Goal: Book appointment/travel/reservation

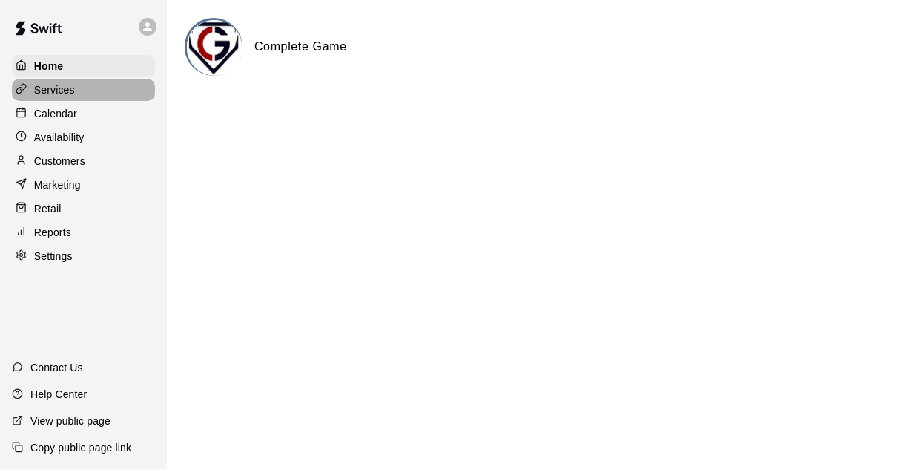
click at [61, 101] on div "Services" at bounding box center [83, 90] width 143 height 22
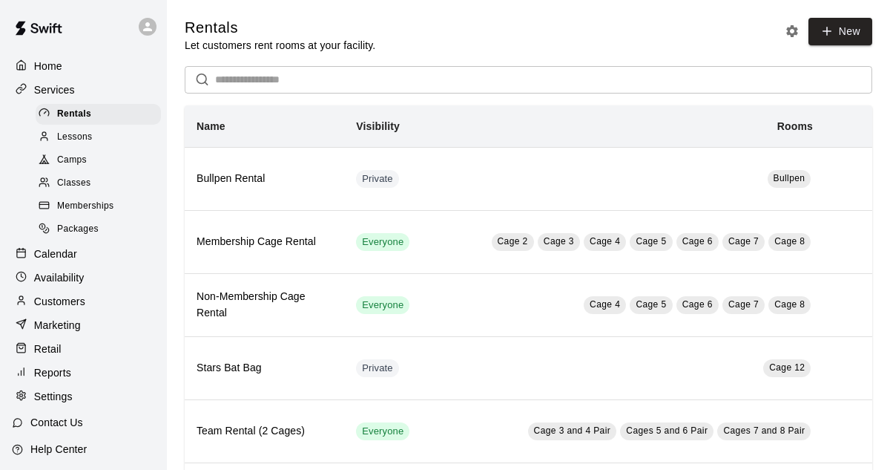
click at [43, 261] on p "Calendar" at bounding box center [55, 253] width 43 height 15
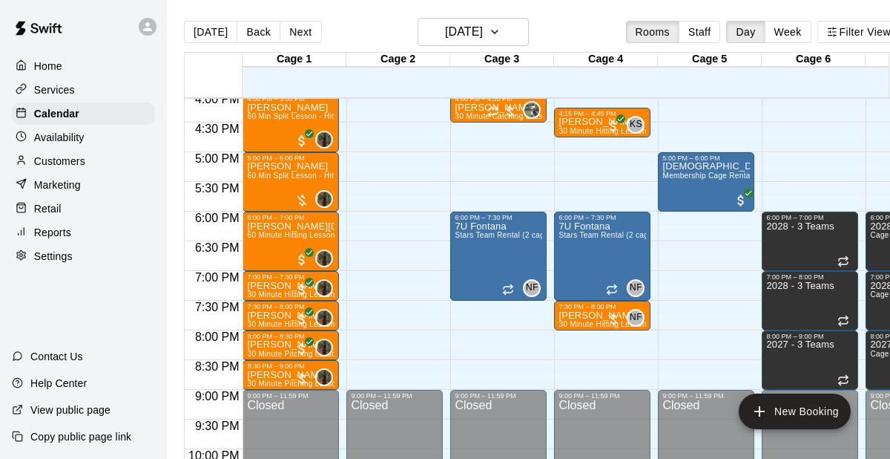
scroll to position [956, 0]
click at [483, 33] on h6 "[DATE]" at bounding box center [464, 32] width 38 height 21
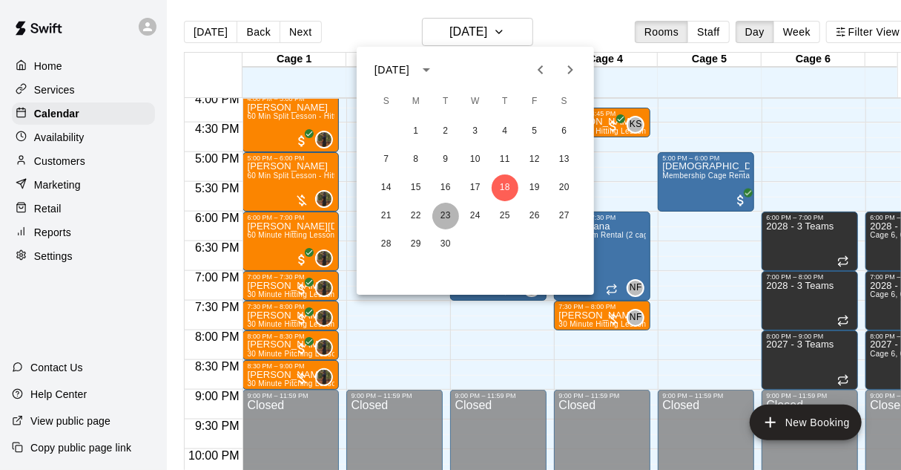
click at [448, 217] on button "23" at bounding box center [446, 216] width 27 height 27
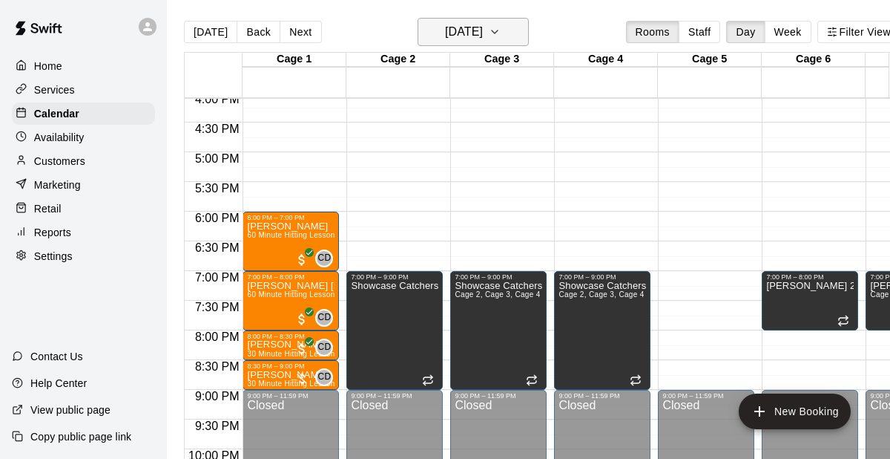
click at [473, 37] on h6 "[DATE]" at bounding box center [464, 32] width 38 height 21
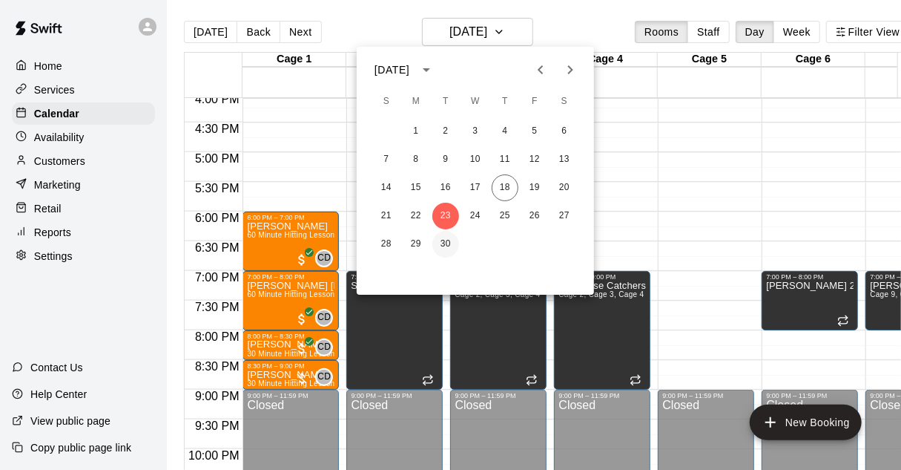
click at [442, 240] on button "30" at bounding box center [446, 244] width 27 height 27
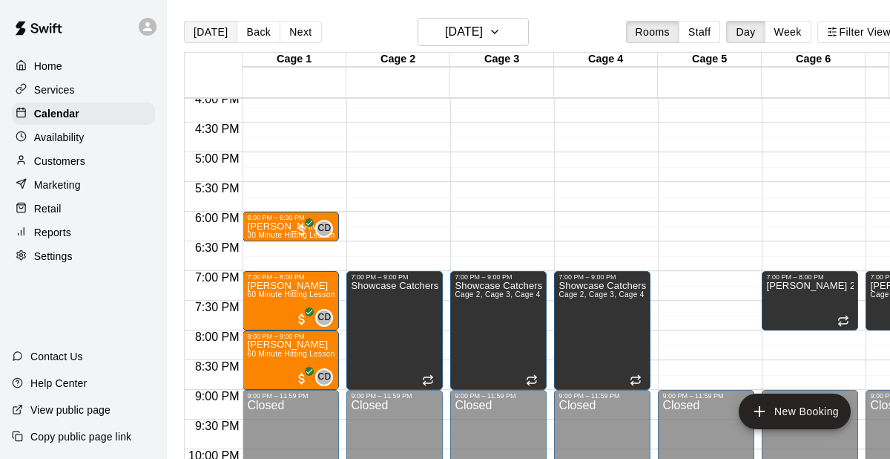
click at [217, 35] on button "[DATE]" at bounding box center [210, 32] width 53 height 22
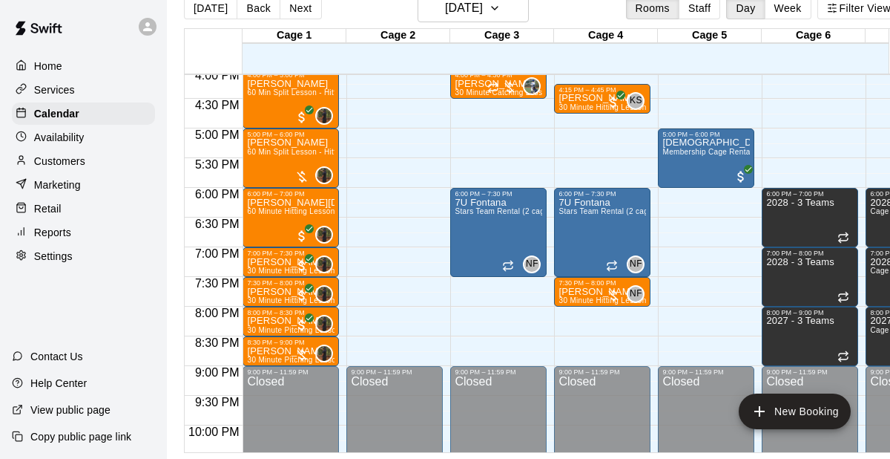
scroll to position [0, 0]
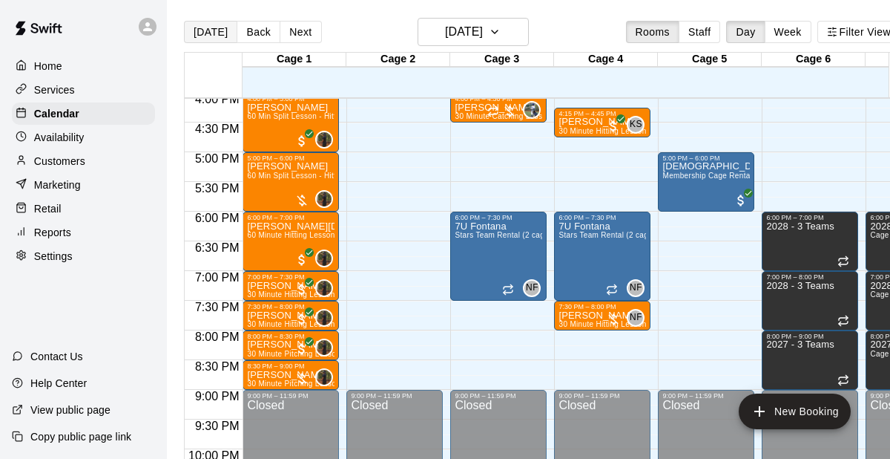
click at [205, 34] on button "[DATE]" at bounding box center [210, 32] width 53 height 22
click at [483, 41] on h6 "[DATE]" at bounding box center [464, 32] width 38 height 21
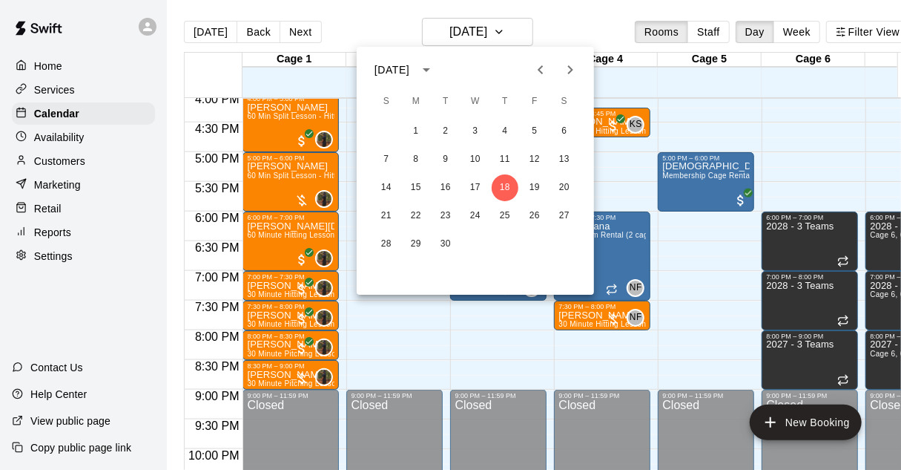
click at [509, 334] on div at bounding box center [450, 235] width 901 height 470
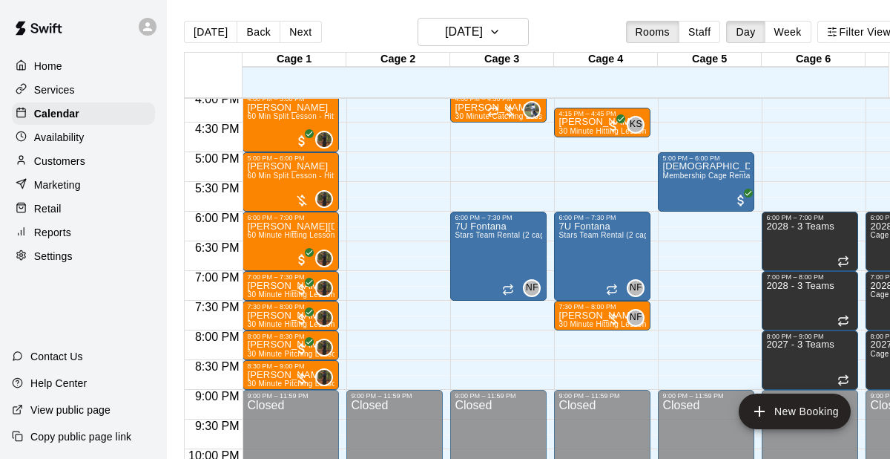
click at [208, 30] on button "[DATE]" at bounding box center [210, 32] width 53 height 22
click at [456, 41] on h6 "[DATE]" at bounding box center [464, 32] width 38 height 21
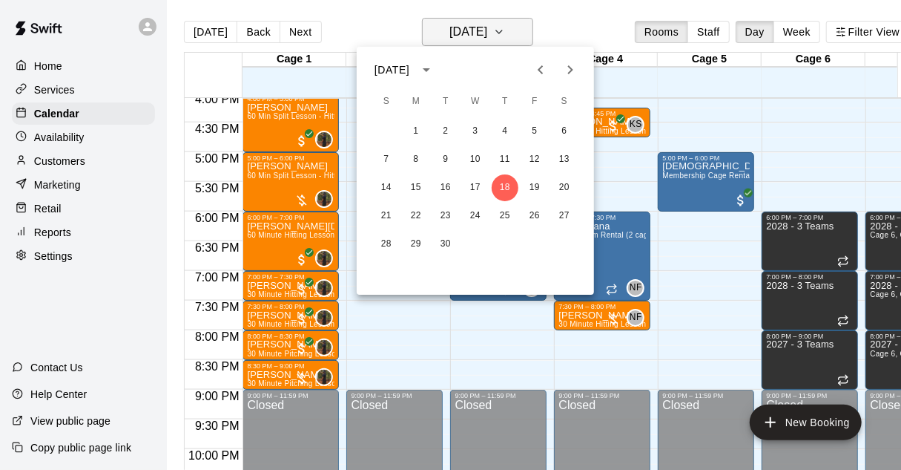
click at [456, 41] on div at bounding box center [450, 235] width 901 height 470
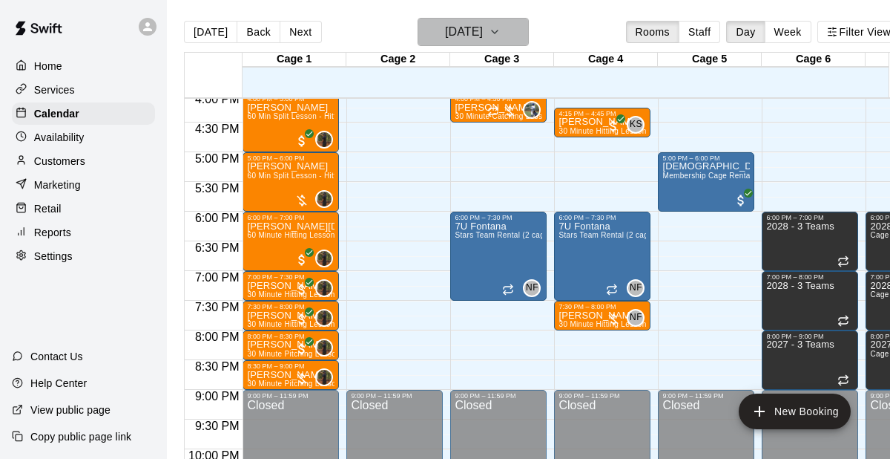
click at [456, 41] on h6 "[DATE]" at bounding box center [464, 32] width 38 height 21
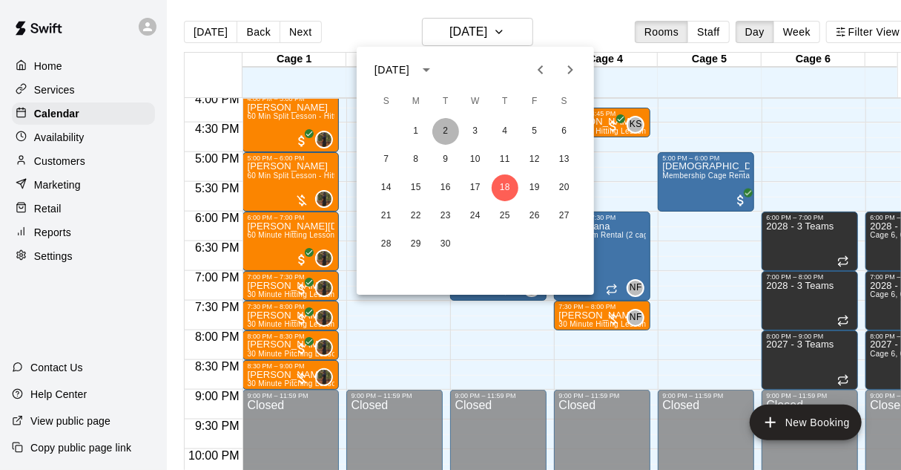
click at [446, 130] on button "2" at bounding box center [446, 131] width 27 height 27
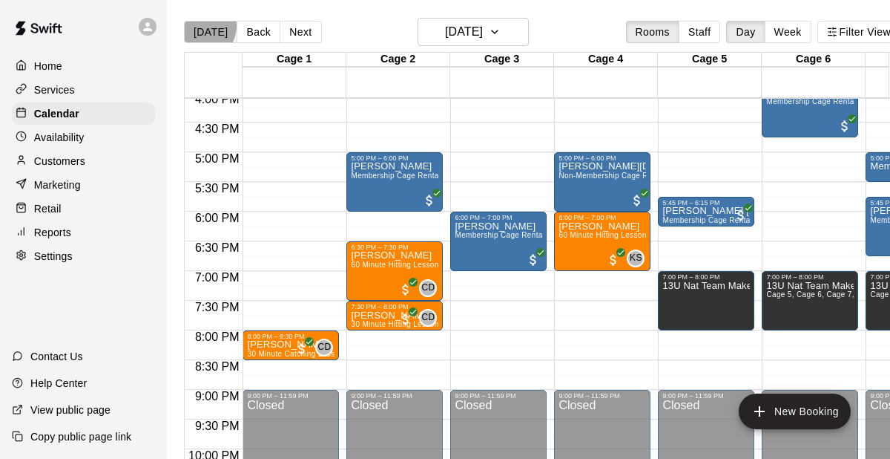
click at [201, 26] on button "[DATE]" at bounding box center [210, 32] width 53 height 22
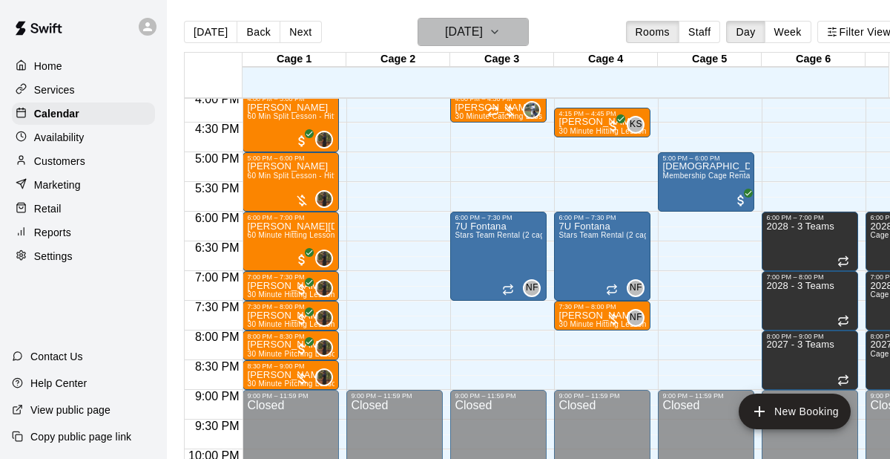
click at [479, 27] on h6 "[DATE]" at bounding box center [464, 32] width 38 height 21
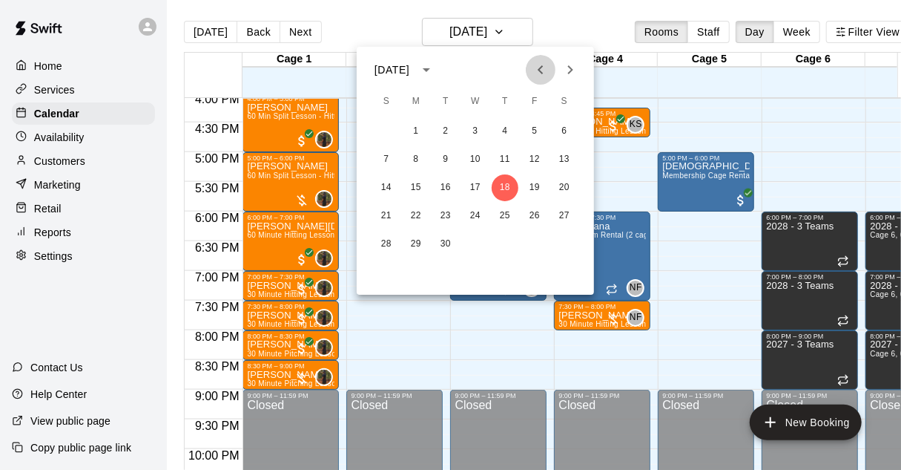
click at [546, 70] on icon "Previous month" at bounding box center [541, 70] width 18 height 18
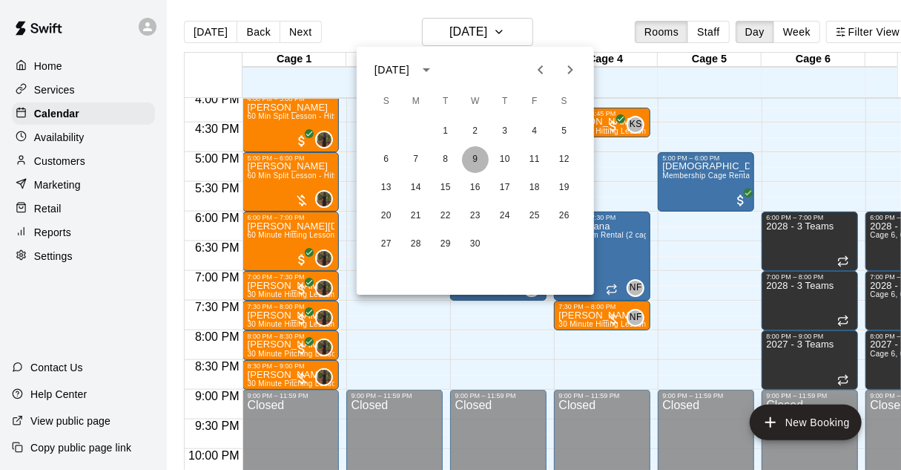
click at [478, 162] on button "9" at bounding box center [475, 159] width 27 height 27
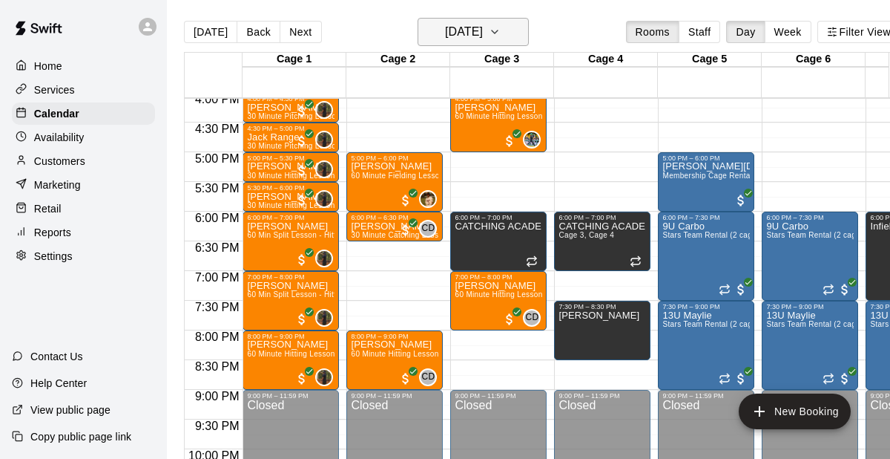
click at [501, 25] on icon "button" at bounding box center [495, 32] width 12 height 18
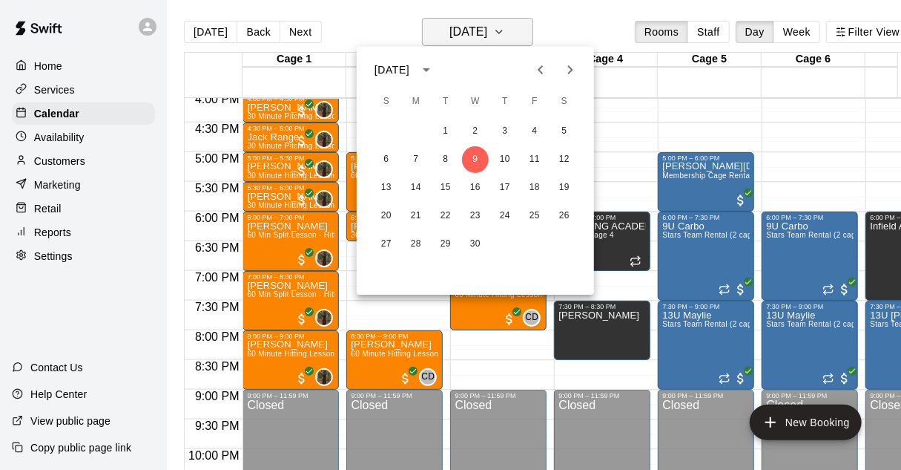
click at [527, 25] on div at bounding box center [450, 235] width 901 height 470
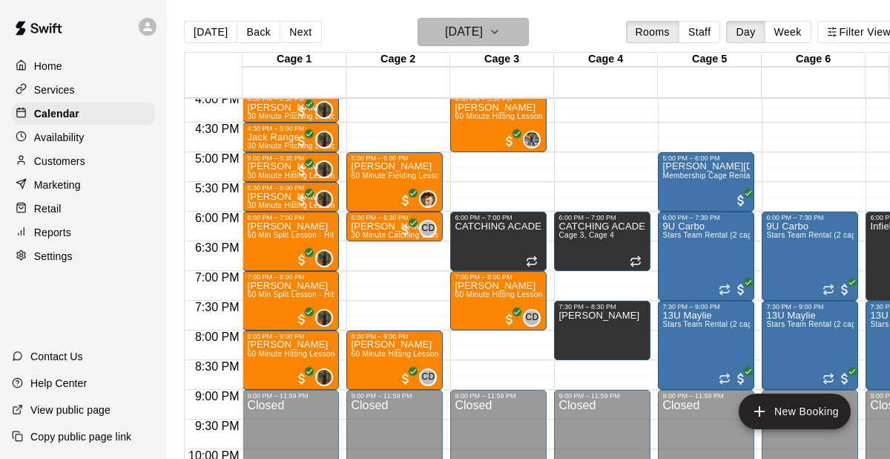
click at [501, 25] on icon "button" at bounding box center [495, 32] width 12 height 18
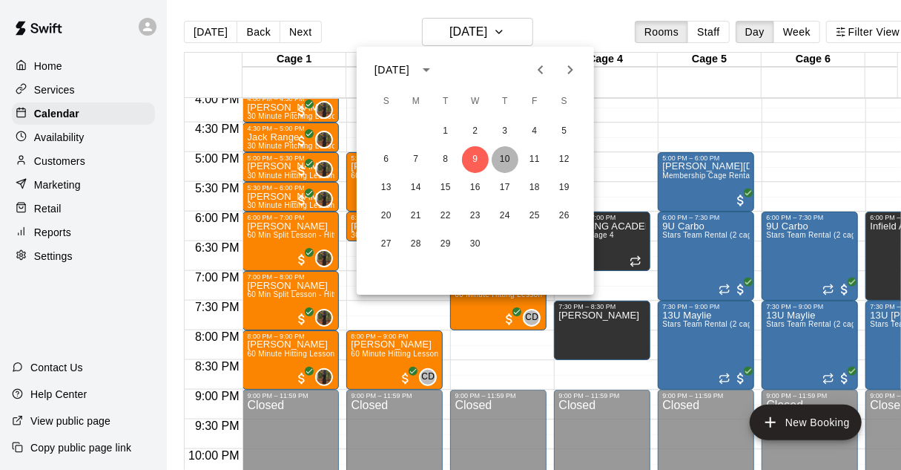
click at [509, 162] on button "10" at bounding box center [505, 159] width 27 height 27
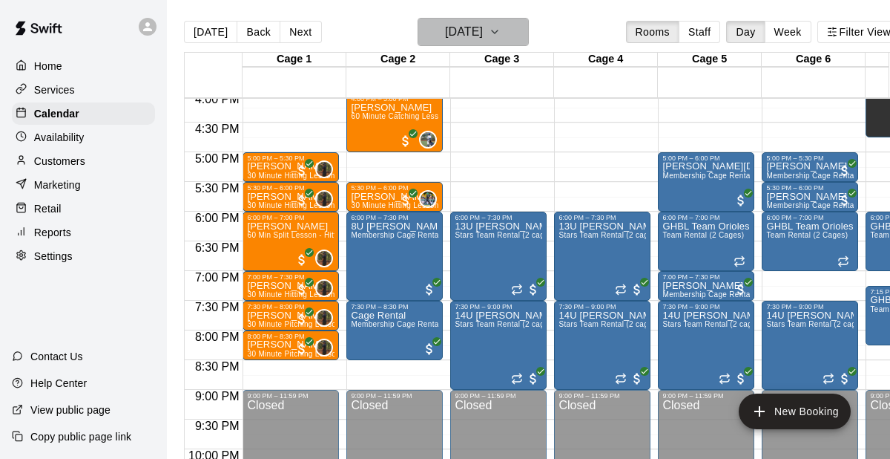
click at [483, 37] on h6 "[DATE]" at bounding box center [464, 32] width 38 height 21
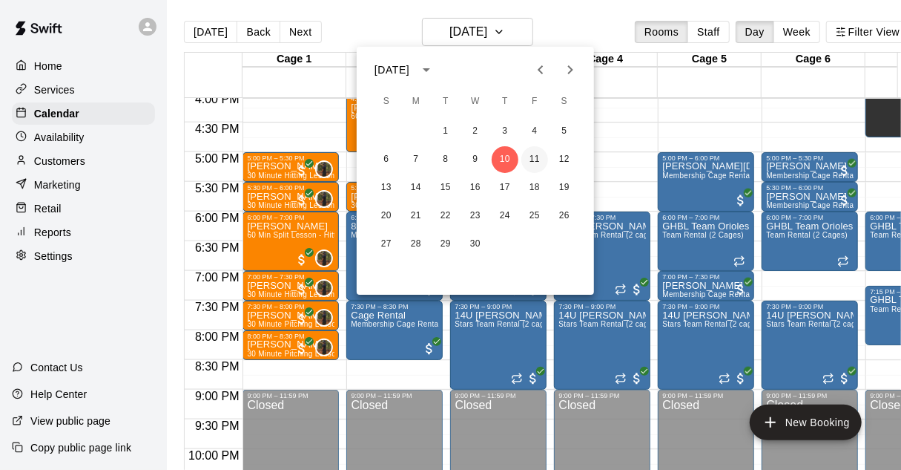
click at [539, 155] on button "11" at bounding box center [535, 159] width 27 height 27
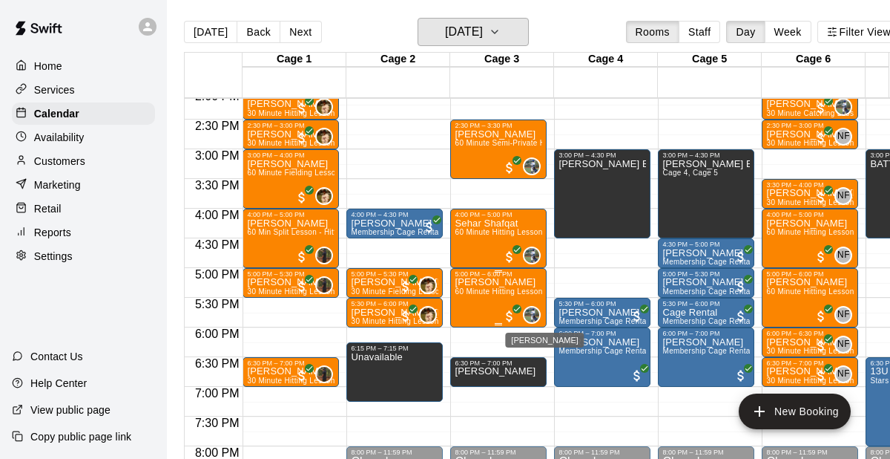
scroll to position [841, 0]
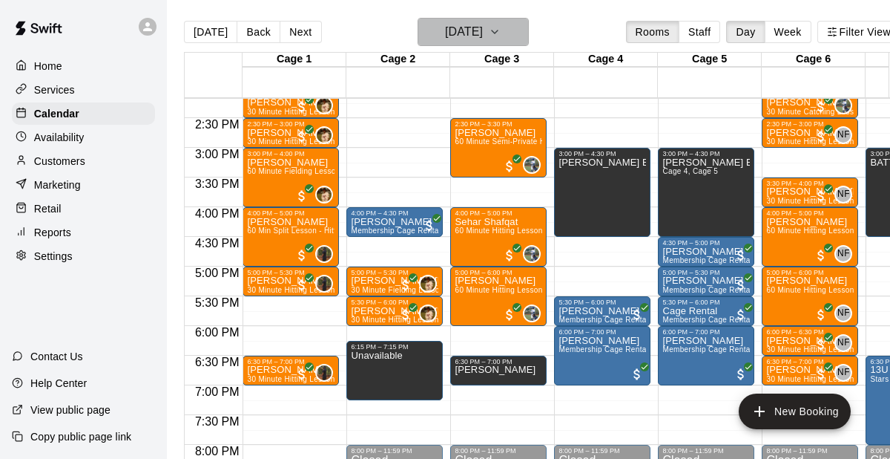
click at [483, 33] on h6 "[DATE]" at bounding box center [464, 32] width 38 height 21
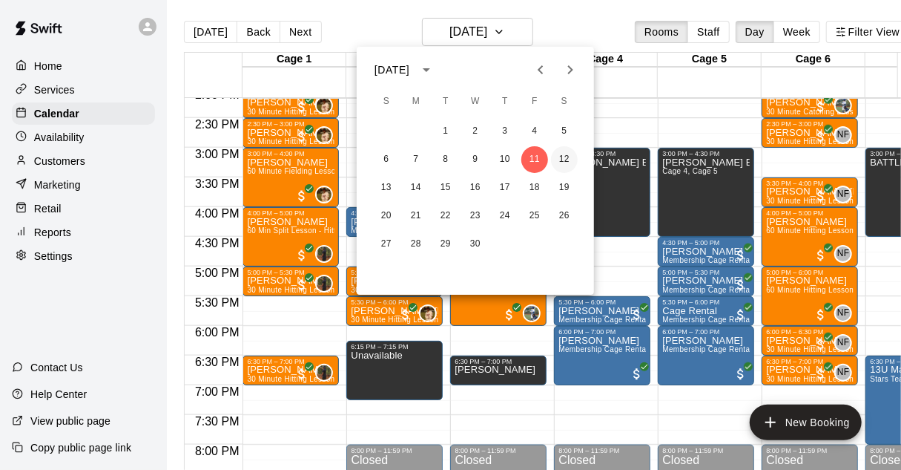
click at [561, 160] on button "12" at bounding box center [564, 159] width 27 height 27
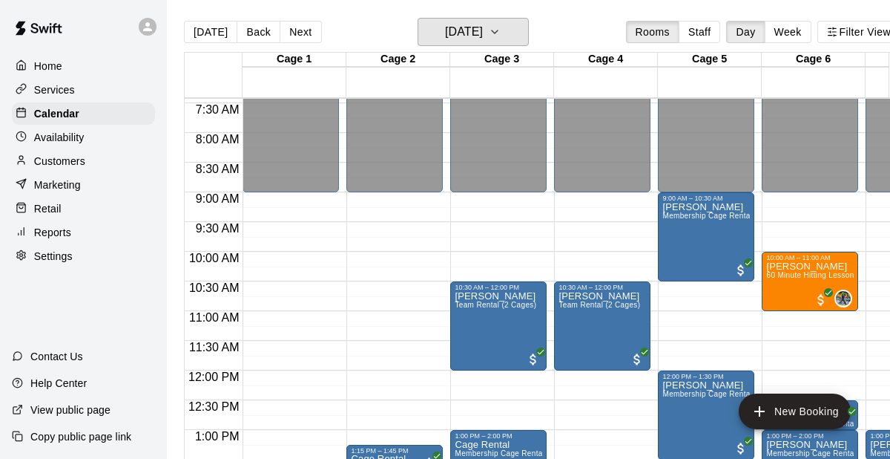
scroll to position [464, 0]
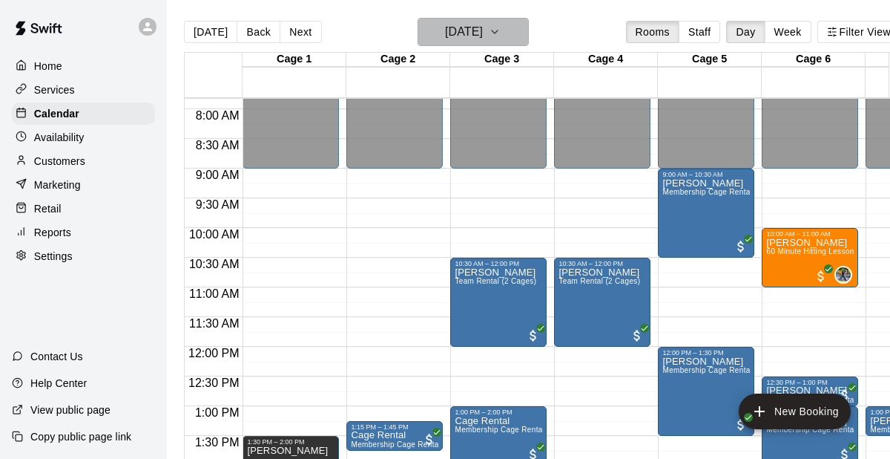
click at [513, 32] on button "[DATE]" at bounding box center [473, 32] width 111 height 28
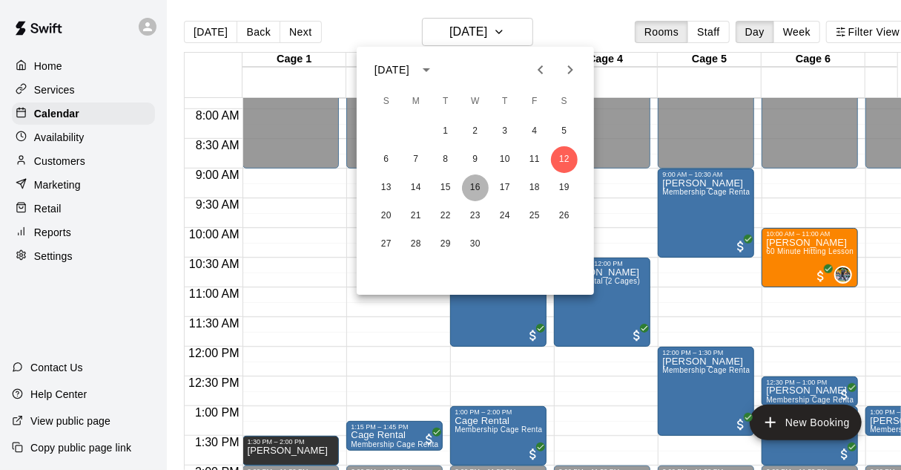
click at [470, 190] on button "16" at bounding box center [475, 187] width 27 height 27
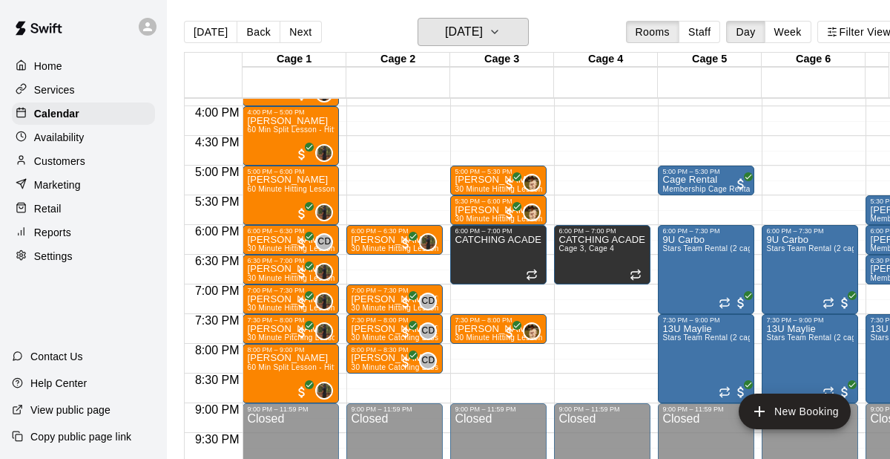
scroll to position [945, 0]
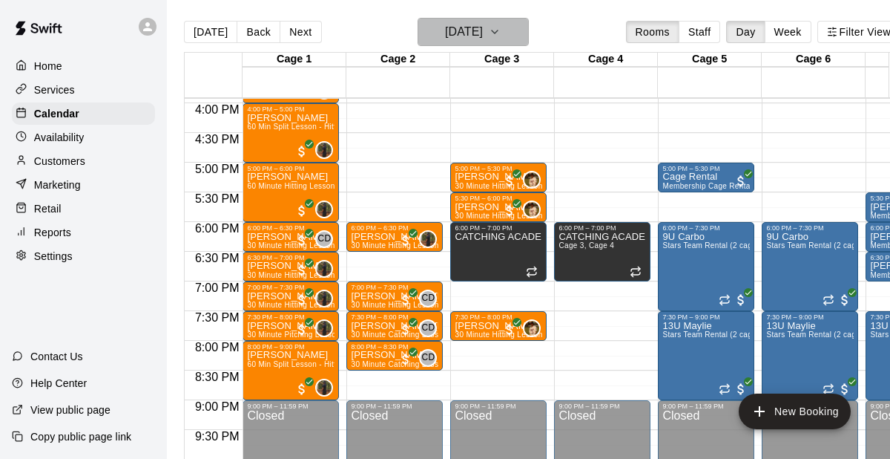
click at [480, 30] on h6 "[DATE]" at bounding box center [464, 32] width 38 height 21
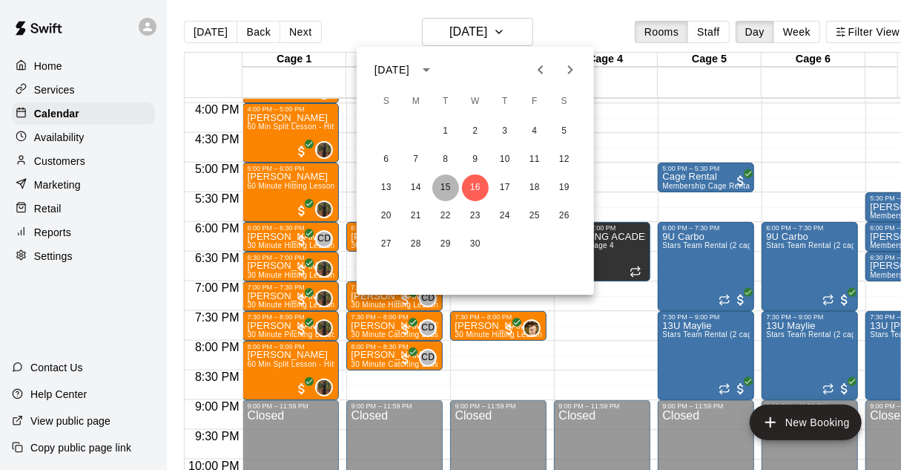
click at [445, 188] on button "15" at bounding box center [446, 187] width 27 height 27
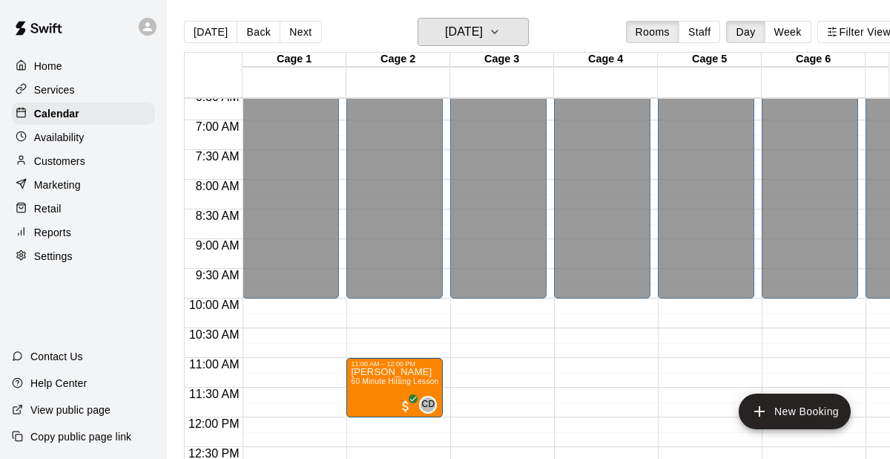
scroll to position [375, 0]
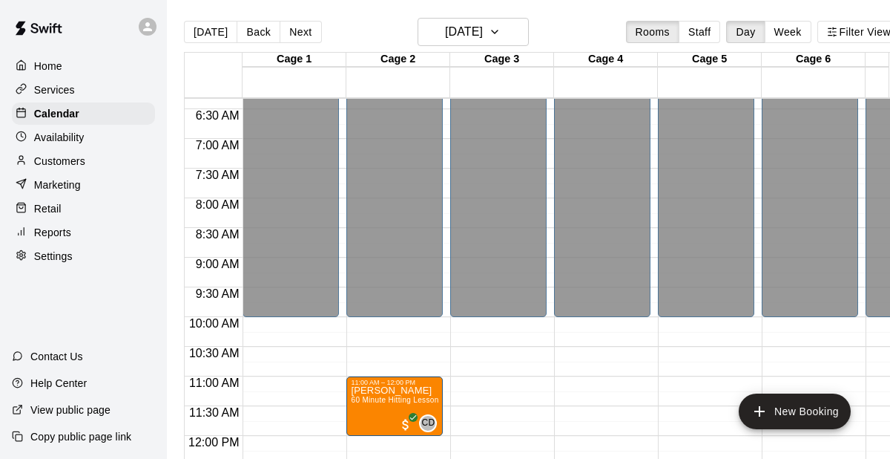
click at [217, 20] on div "[DATE] Back [DATE][DATE] Rooms Staff Day Week Filter View" at bounding box center [542, 35] width 717 height 34
click at [214, 29] on button "[DATE]" at bounding box center [210, 32] width 53 height 22
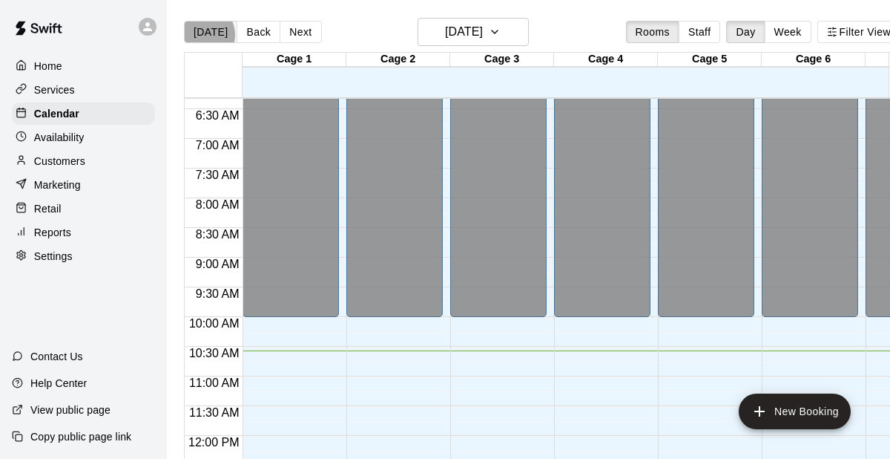
click at [200, 35] on button "[DATE]" at bounding box center [210, 32] width 53 height 22
click at [501, 35] on icon "button" at bounding box center [495, 32] width 12 height 18
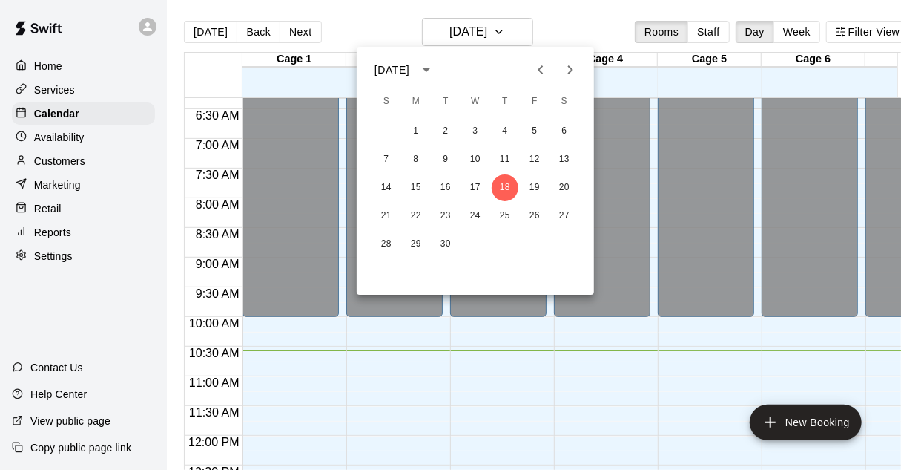
click at [474, 24] on div at bounding box center [450, 235] width 901 height 470
